Goal: Information Seeking & Learning: Learn about a topic

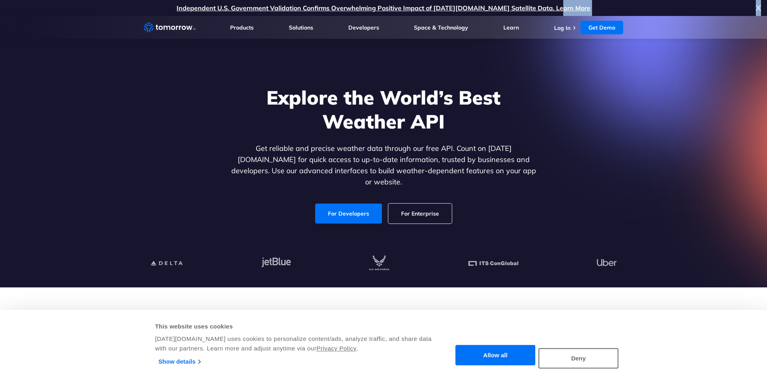
drag, startPoint x: 757, startPoint y: 10, endPoint x: 745, endPoint y: 10, distance: 12.4
click at [751, 10] on div "Independent U.S. Government Validation Confirms Overwhelming Positive Impact of…" at bounding box center [383, 8] width 767 height 16
click at [756, 7] on span "X" at bounding box center [757, 8] width 5 height 16
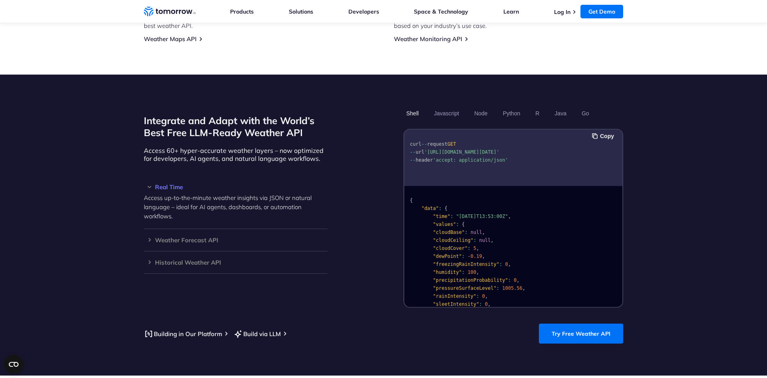
scroll to position [611, 0]
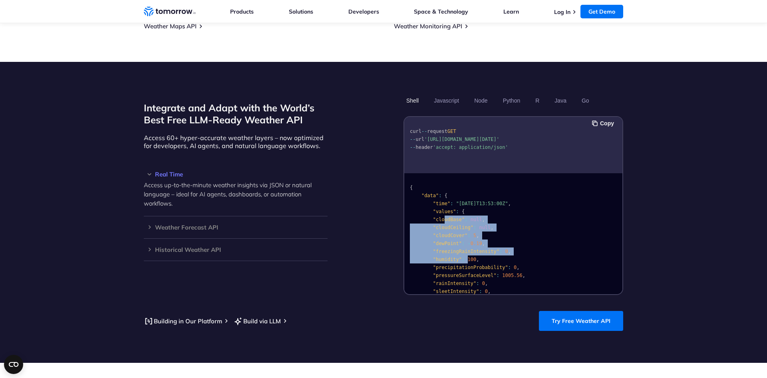
drag, startPoint x: 441, startPoint y: 212, endPoint x: 464, endPoint y: 250, distance: 44.0
click at [464, 253] on code "{ "data" : { "time" : "2023-02-14T13:53:00Z" , "values" : { "cloudBase" : null …" at bounding box center [492, 319] width 164 height 269
click at [467, 233] on span ":" at bounding box center [468, 236] width 3 height 6
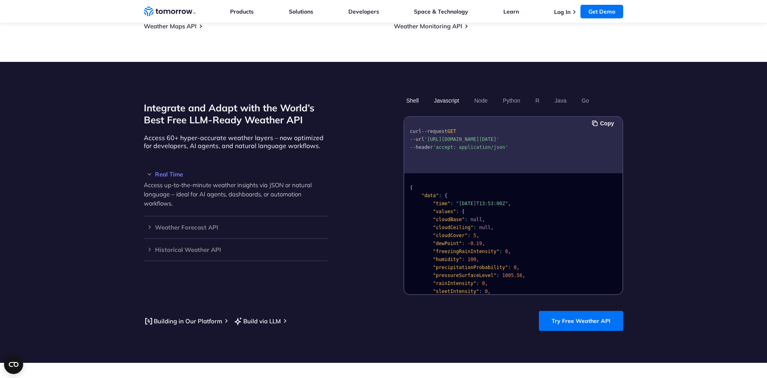
click at [452, 94] on button "Javascript" at bounding box center [446, 101] width 31 height 14
drag, startPoint x: 523, startPoint y: 91, endPoint x: 527, endPoint y: 91, distance: 4.0
click at [523, 94] on ul "Shell Javascript Node Python R Java Go" at bounding box center [513, 101] width 220 height 14
click at [529, 94] on ul "Shell Javascript Node Python R Java Go" at bounding box center [513, 101] width 220 height 14
click at [533, 94] on button "R" at bounding box center [537, 101] width 10 height 14
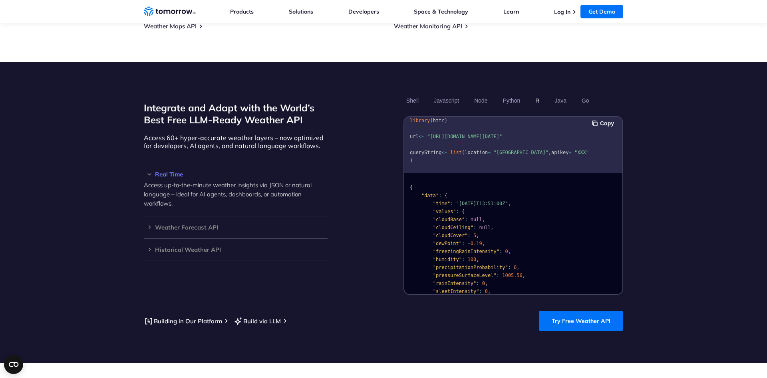
scroll to position [0, 0]
click at [581, 94] on button "Go" at bounding box center [584, 101] width 13 height 14
click at [451, 95] on button "Javascript" at bounding box center [446, 101] width 31 height 14
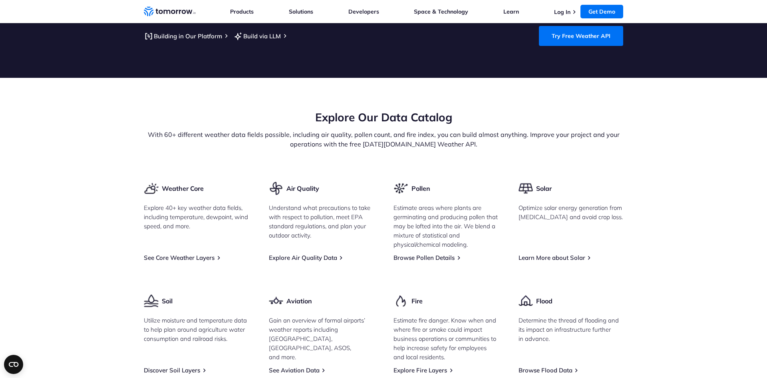
scroll to position [937, 0]
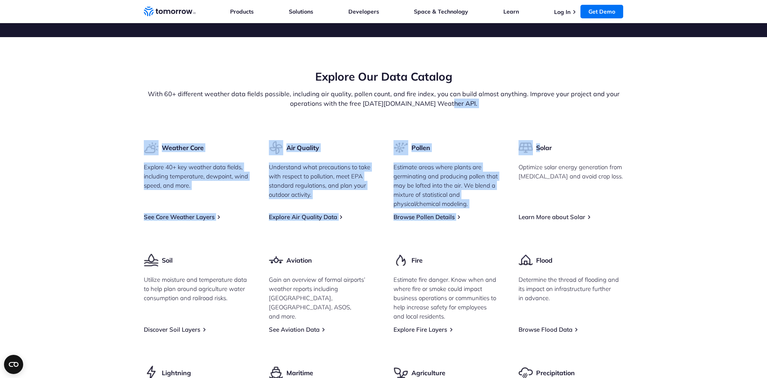
drag, startPoint x: 539, startPoint y: 143, endPoint x: 486, endPoint y: 116, distance: 59.6
click at [496, 121] on section "Explore Our Data Catalog With 60+ different weather data fields possible, inclu…" at bounding box center [383, 263] width 767 height 453
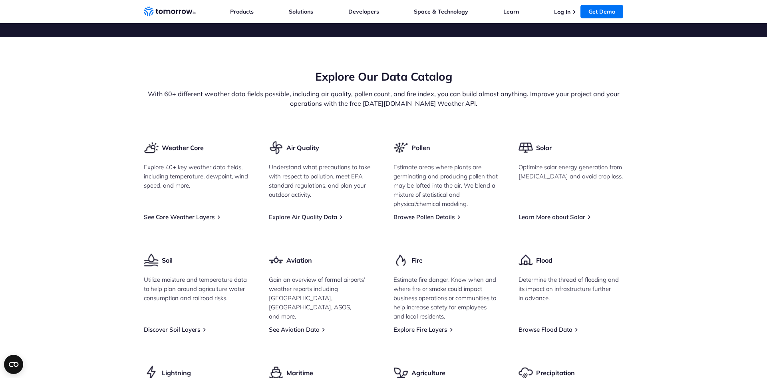
drag, startPoint x: 486, startPoint y: 115, endPoint x: 485, endPoint y: 120, distance: 5.3
click at [486, 116] on div "Explore Our Data Catalog With 60+ different weather data fields possible, inclu…" at bounding box center [383, 104] width 479 height 71
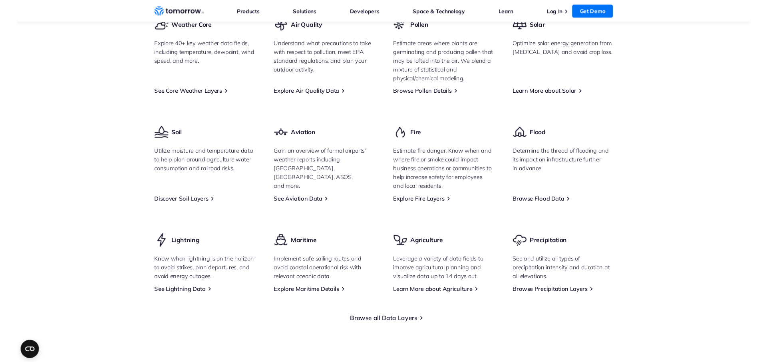
scroll to position [1018, 0]
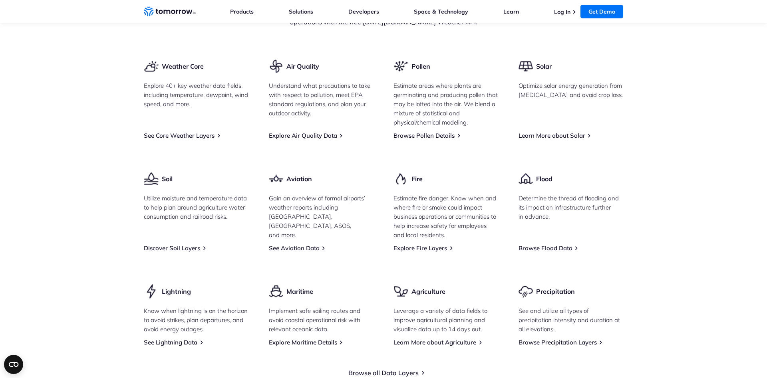
click at [664, 145] on section "Explore Our Data Catalog With 60+ different weather data fields possible, inclu…" at bounding box center [383, 182] width 767 height 453
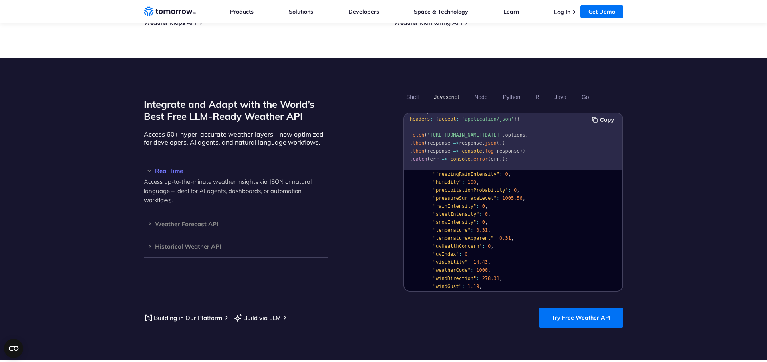
scroll to position [1120, 0]
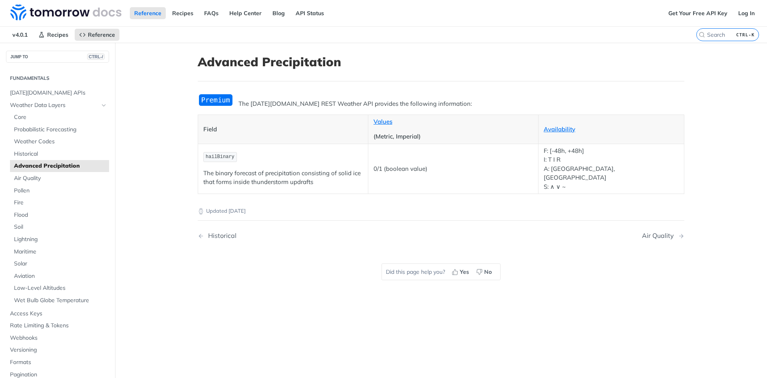
click at [588, 280] on div "Updated [DATE] Historical Air Quality Did this page help you? Yes No" at bounding box center [441, 245] width 486 height 102
